Goal: Task Accomplishment & Management: Use online tool/utility

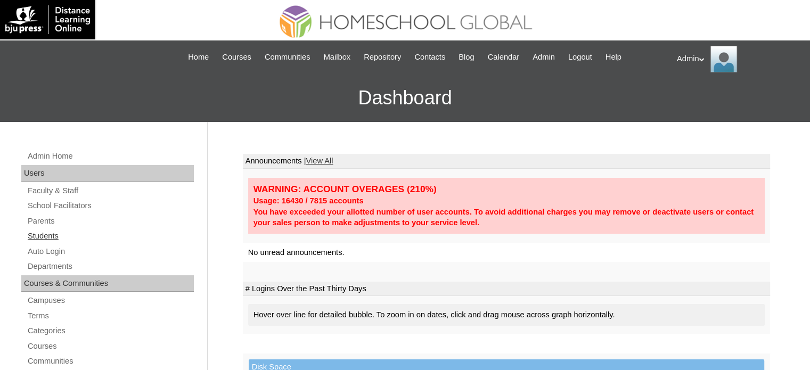
click at [54, 238] on link "Students" at bounding box center [110, 236] width 167 height 13
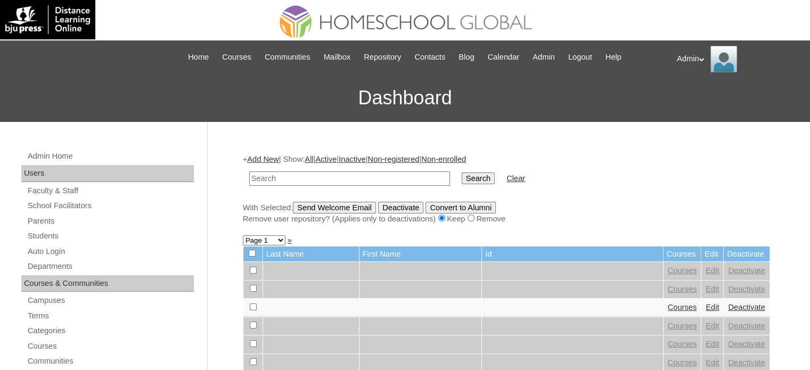
click at [349, 175] on input "text" at bounding box center [349, 179] width 201 height 14
click at [52, 251] on link "Auto Login" at bounding box center [110, 251] width 167 height 13
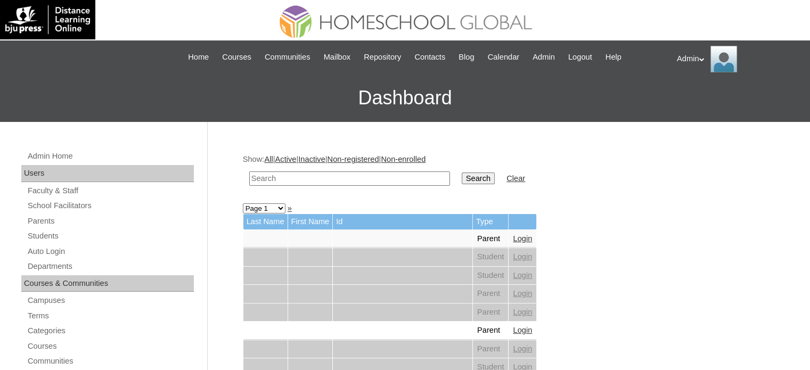
click at [370, 175] on input "text" at bounding box center [349, 179] width 201 height 14
type input "Amparo"
click at [462, 178] on input "Search" at bounding box center [478, 179] width 33 height 12
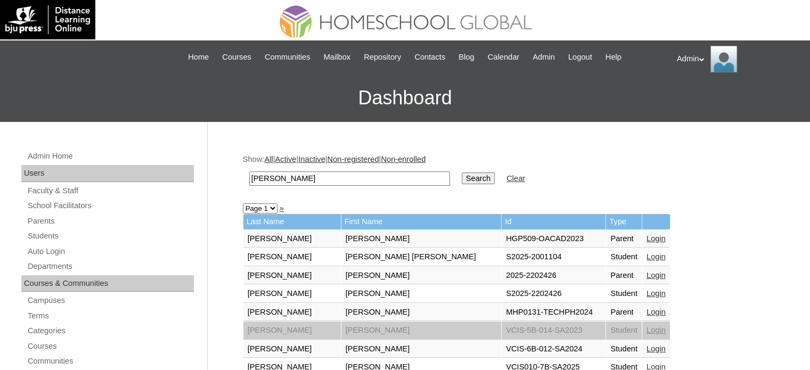
click at [647, 257] on link "Login" at bounding box center [656, 257] width 19 height 9
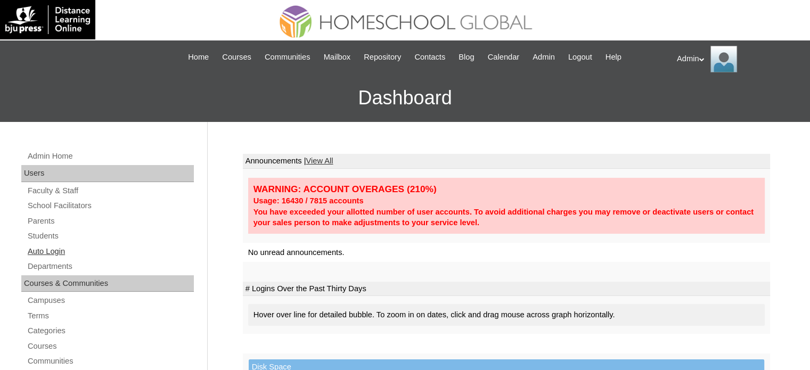
click at [48, 250] on link "Auto Login" at bounding box center [110, 251] width 167 height 13
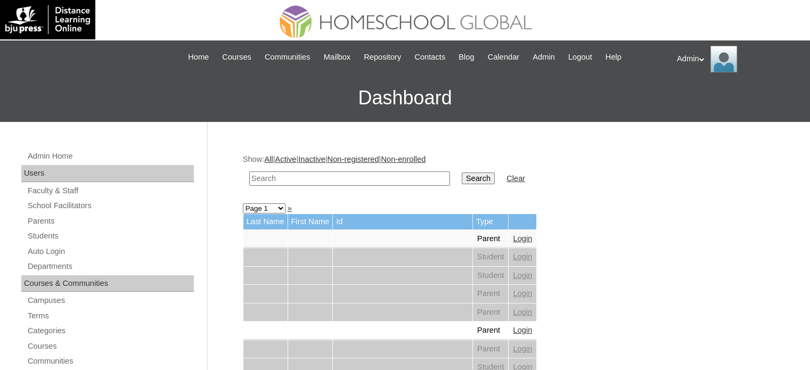
click at [353, 173] on input "text" at bounding box center [349, 179] width 201 height 14
type input "F"
type input "Decino"
click at [462, 180] on input "Search" at bounding box center [478, 179] width 33 height 12
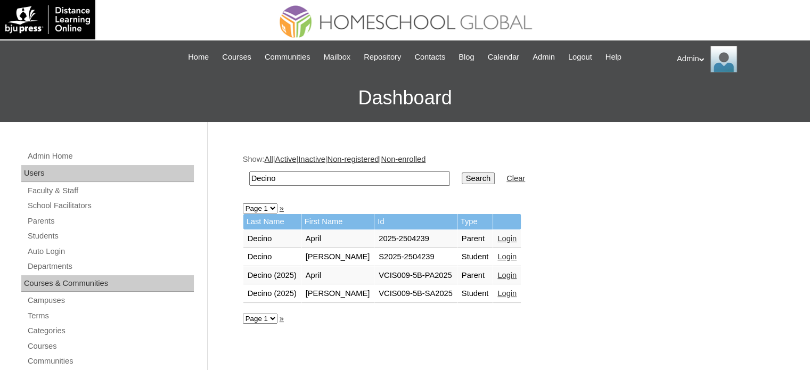
click at [504, 236] on link "Login" at bounding box center [507, 238] width 19 height 9
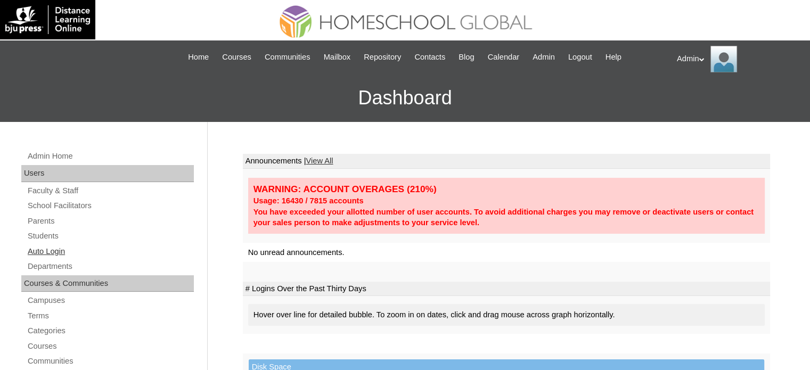
click at [60, 247] on link "Auto Login" at bounding box center [110, 251] width 167 height 13
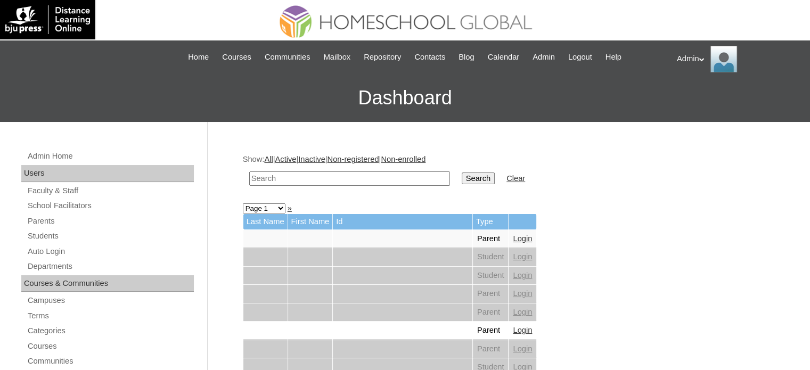
click at [305, 176] on input "text" at bounding box center [349, 179] width 201 height 14
type input "Decino"
click at [462, 180] on input "Search" at bounding box center [478, 179] width 33 height 12
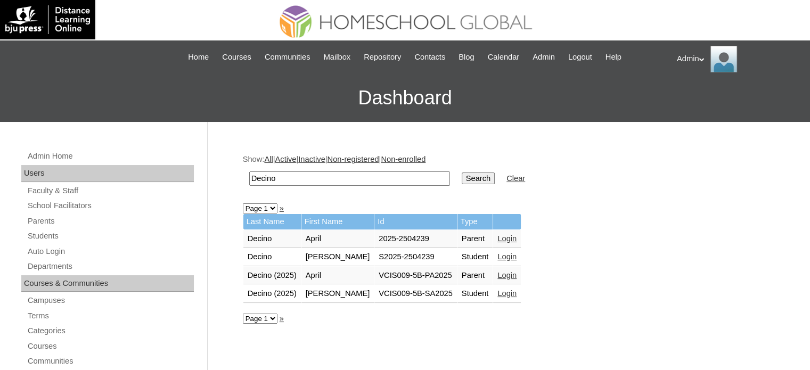
click at [510, 273] on link "Login" at bounding box center [507, 275] width 19 height 9
